Goal: Information Seeking & Learning: Find specific page/section

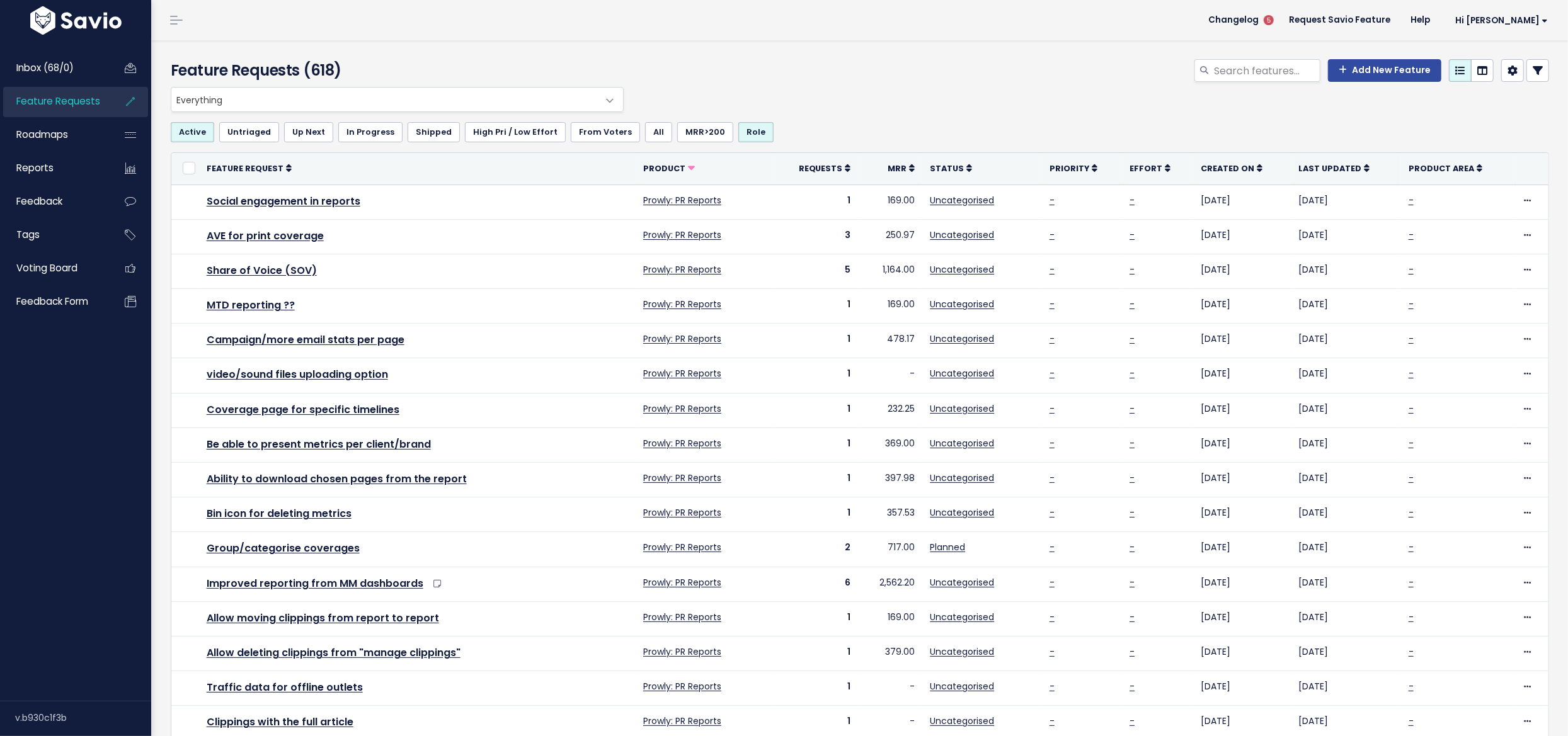
click at [69, 107] on span "Feature Requests" at bounding box center [58, 101] width 84 height 13
click at [1231, 73] on input "search" at bounding box center [1266, 71] width 108 height 22
type input "ai insight"
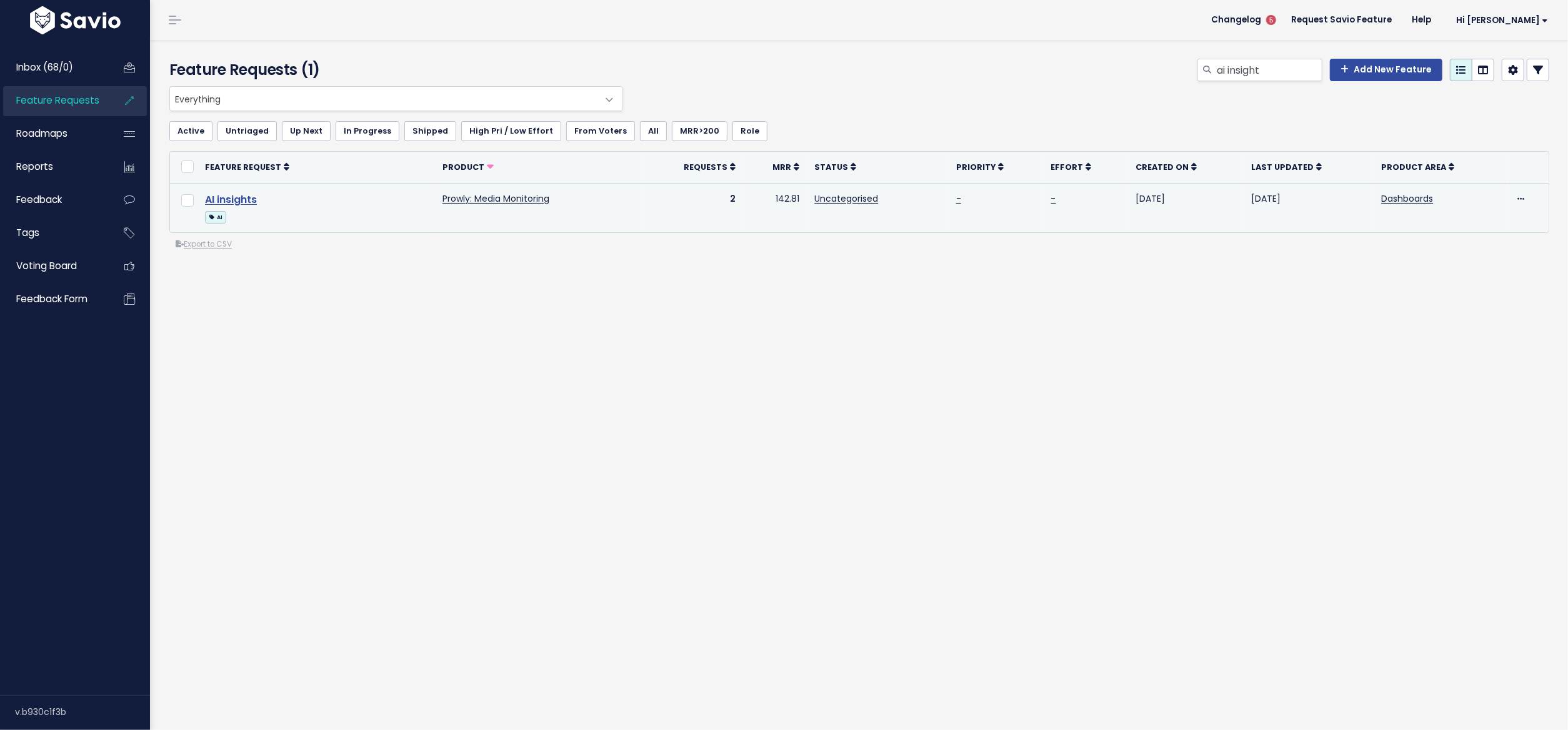
click at [252, 198] on link "AI insights" at bounding box center [231, 199] width 52 height 15
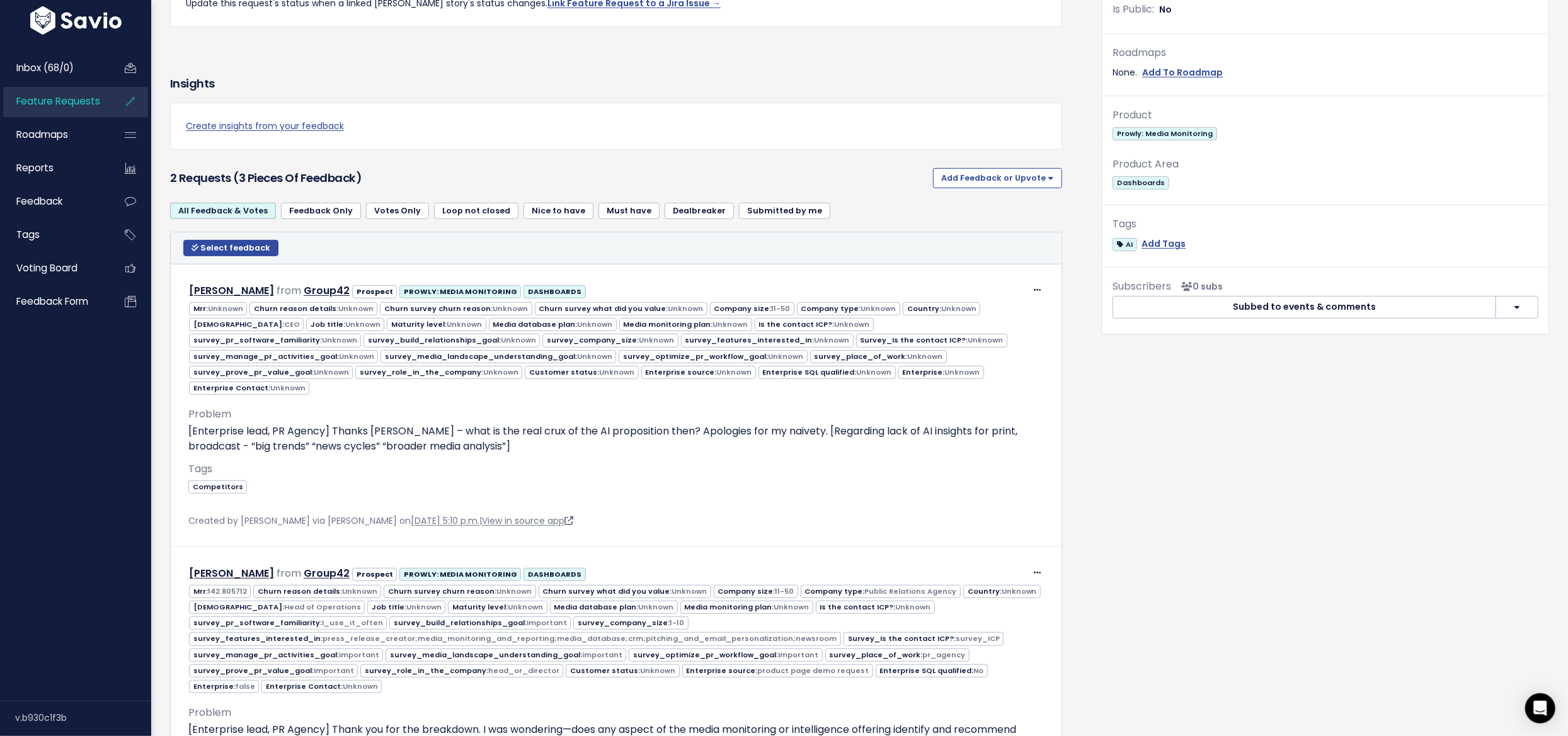
scroll to position [867, 0]
